Goal: Navigation & Orientation: Find specific page/section

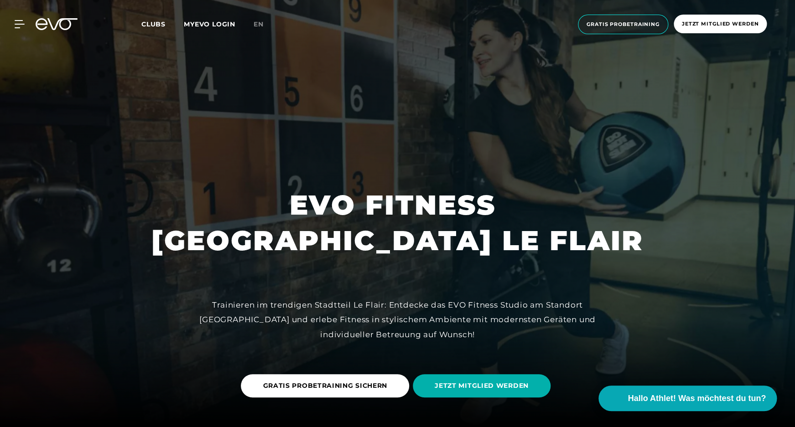
click at [156, 24] on span "Clubs" at bounding box center [153, 24] width 24 height 8
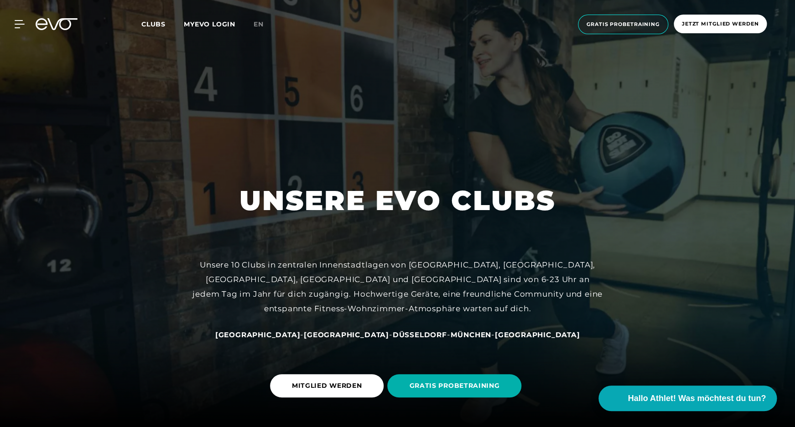
scroll to position [47, 0]
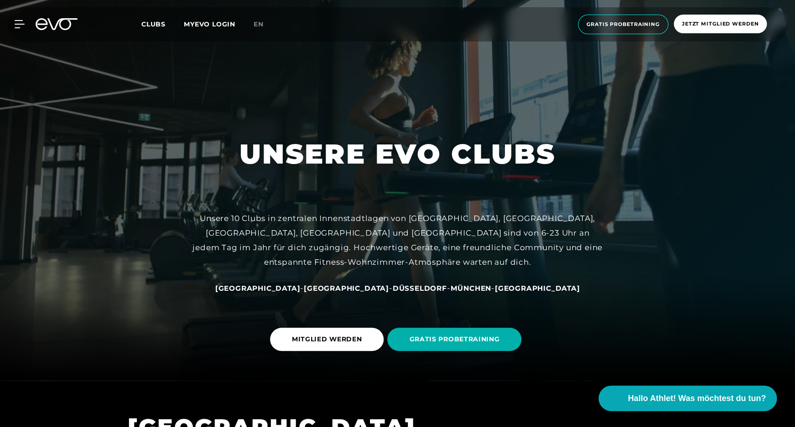
click at [394, 288] on span "Düsseldorf" at bounding box center [420, 288] width 54 height 9
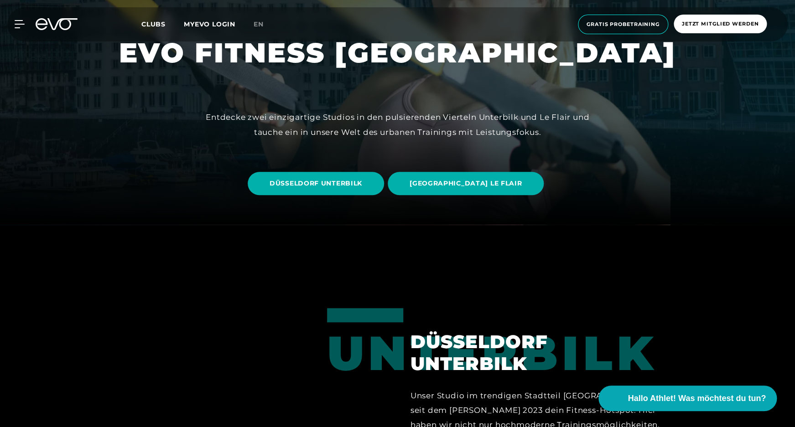
scroll to position [202, 0]
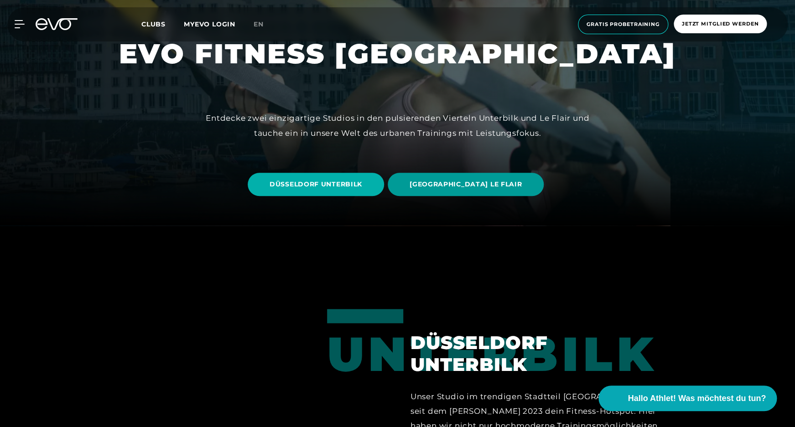
click at [469, 187] on span "[GEOGRAPHIC_DATA] LE FLAIR" at bounding box center [466, 185] width 112 height 10
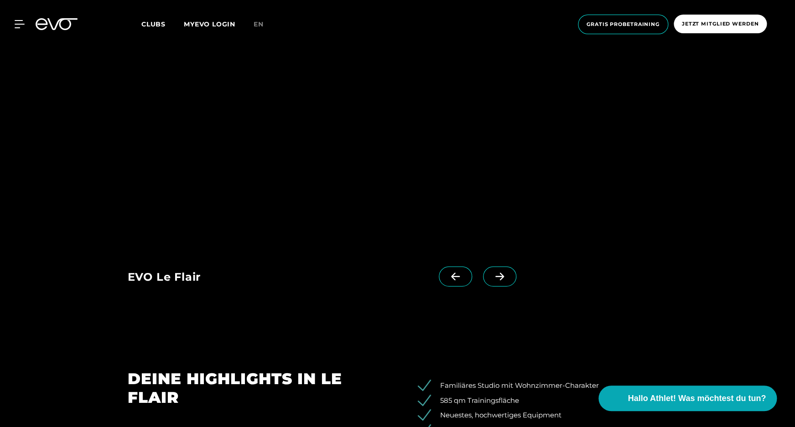
scroll to position [988, 0]
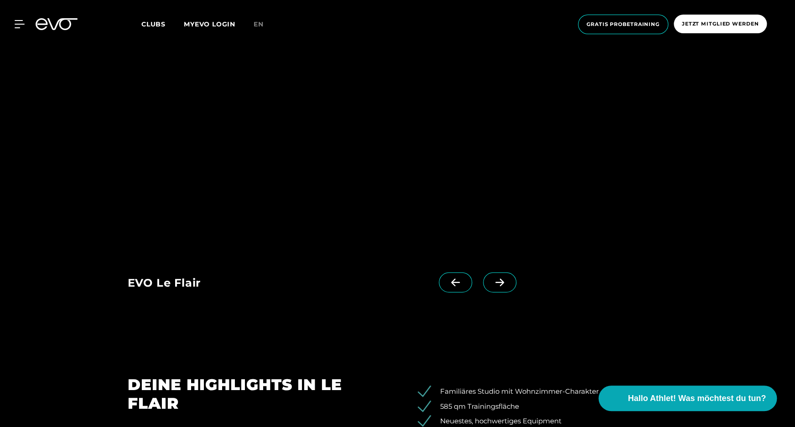
click at [499, 285] on icon at bounding box center [500, 283] width 16 height 8
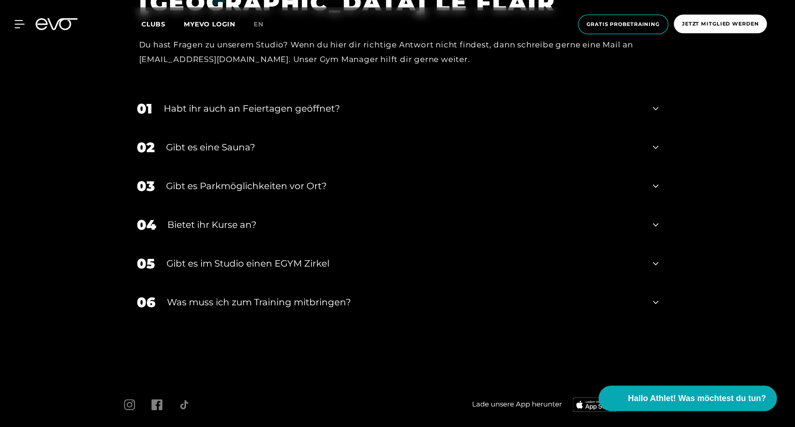
scroll to position [3053, 0]
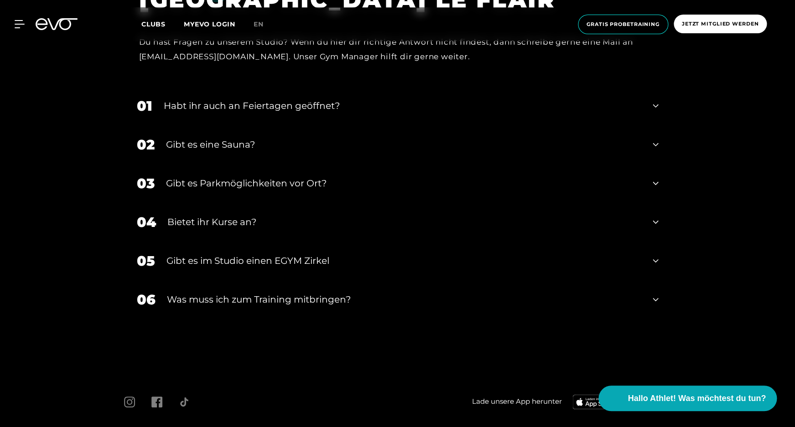
click at [655, 148] on icon at bounding box center [655, 144] width 5 height 11
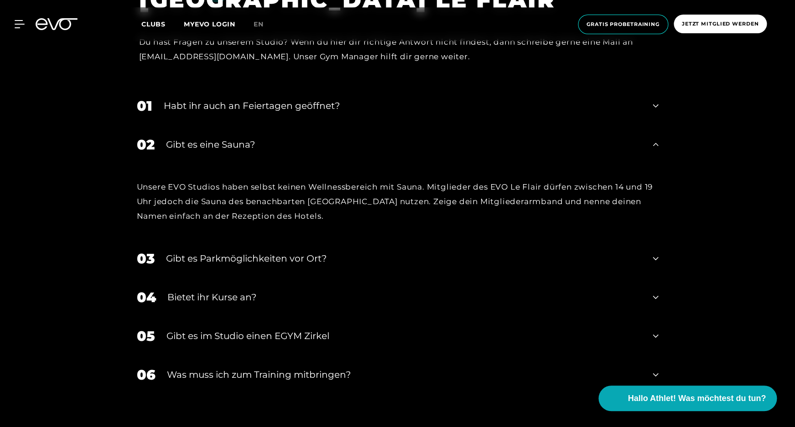
click at [654, 260] on icon at bounding box center [655, 258] width 5 height 11
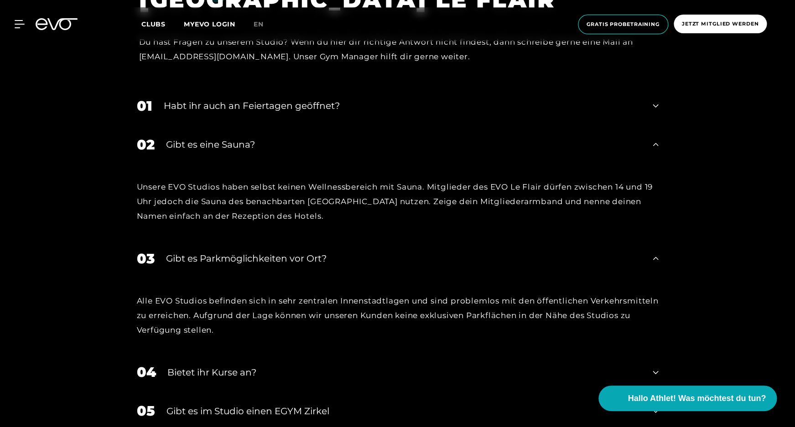
click at [654, 260] on icon at bounding box center [655, 258] width 5 height 11
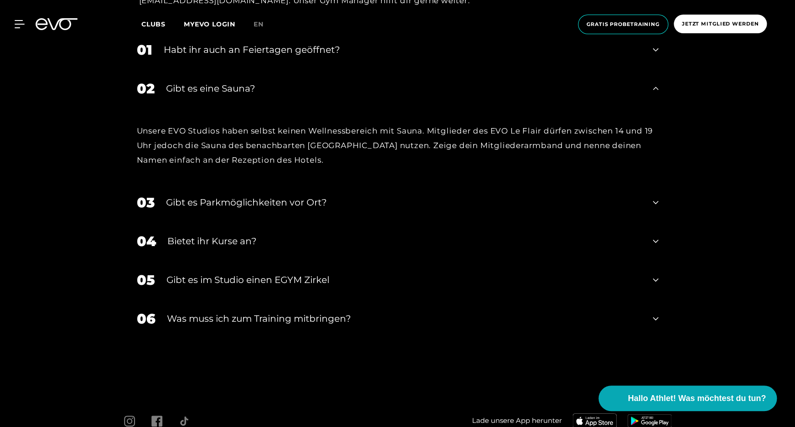
scroll to position [3112, 0]
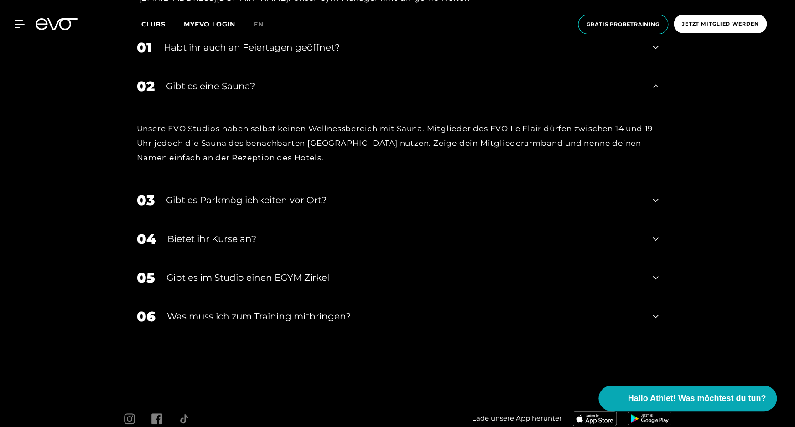
click at [655, 317] on icon at bounding box center [655, 316] width 5 height 11
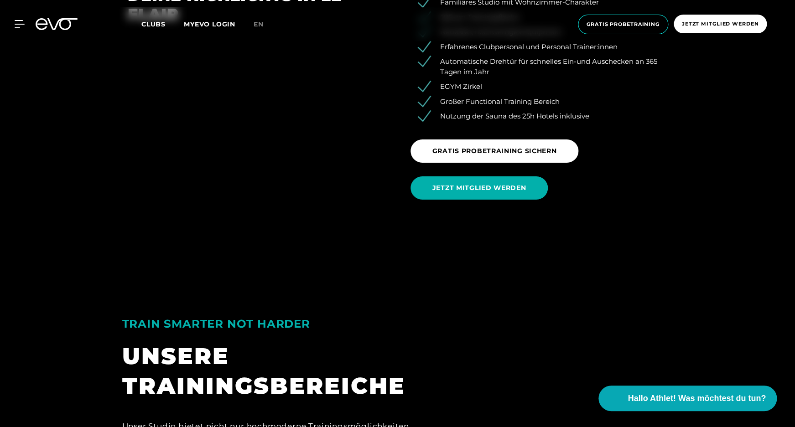
scroll to position [1380, 0]
